Goal: Find contact information: Find contact information

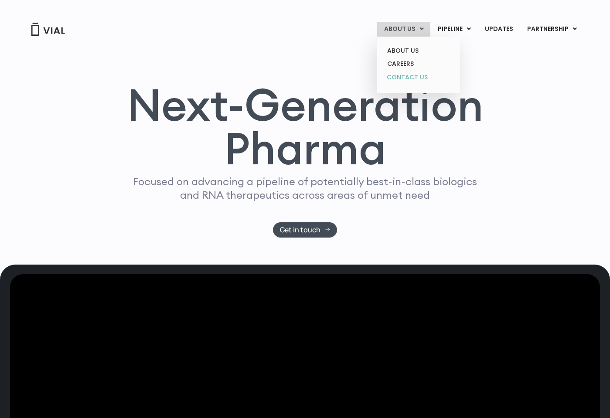
click at [405, 75] on link "CONTACT US" at bounding box center [418, 78] width 76 height 14
